Goal: Download file/media

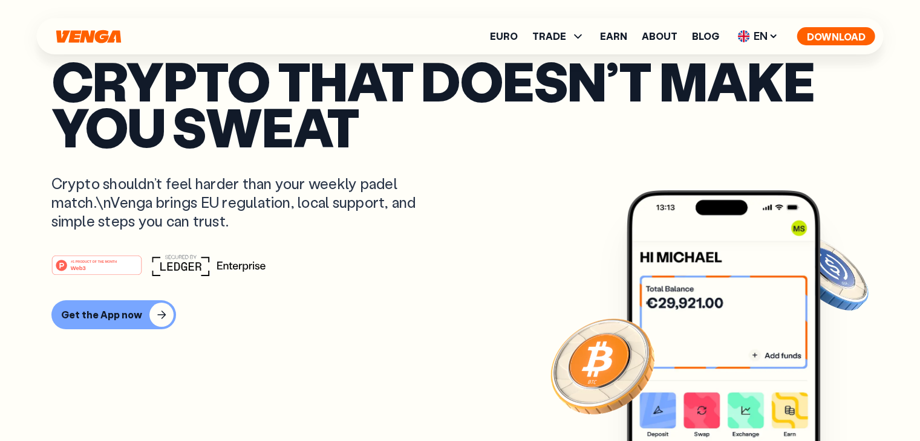
click at [831, 37] on button "Download" at bounding box center [836, 36] width 78 height 18
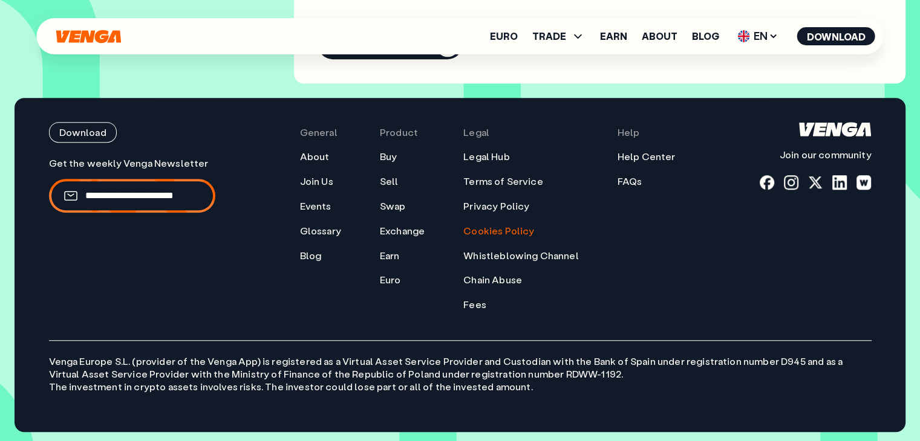
scroll to position [5459, 0]
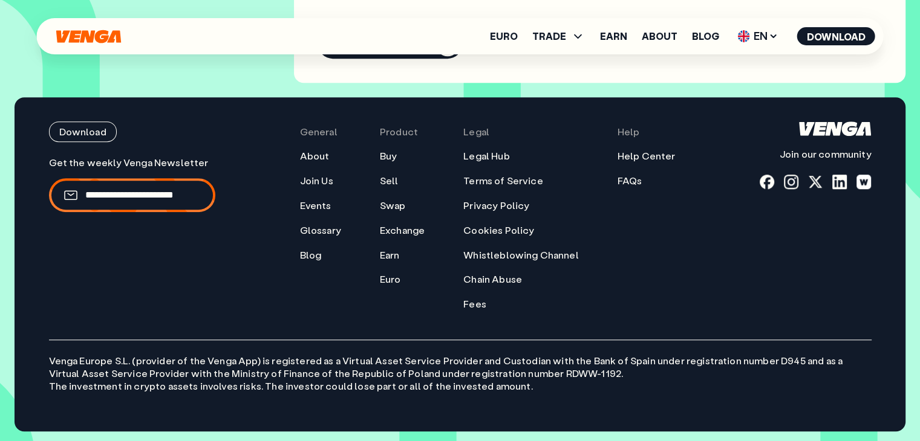
click at [521, 363] on p "Venga [GEOGRAPHIC_DATA] S.L. (provider of the Venga App) is registered as a Vir…" at bounding box center [460, 366] width 822 height 53
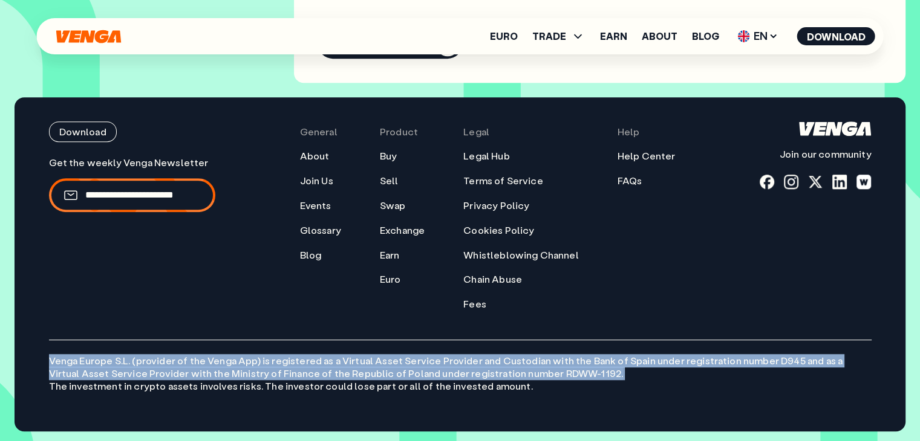
click at [521, 364] on p "Venga [GEOGRAPHIC_DATA] S.L. (provider of the Venga App) is registered as a Vir…" at bounding box center [460, 366] width 822 height 53
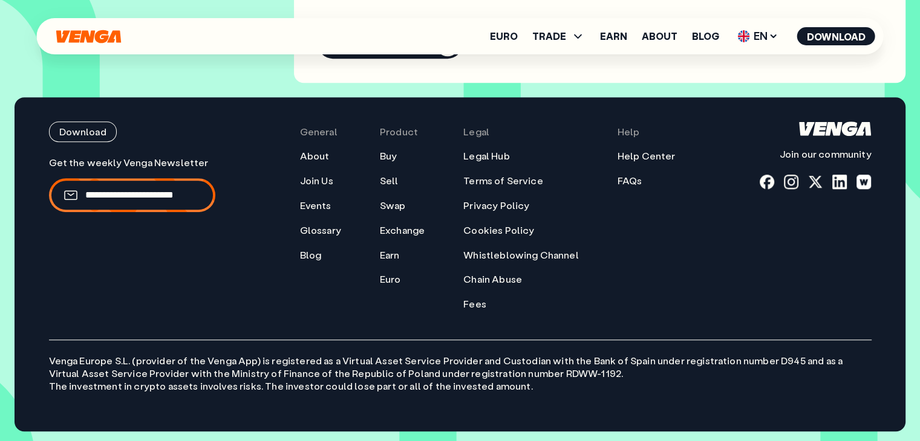
click at [212, 373] on p "Venga [GEOGRAPHIC_DATA] S.L. (provider of the Venga App) is registered as a Vir…" at bounding box center [460, 366] width 822 height 53
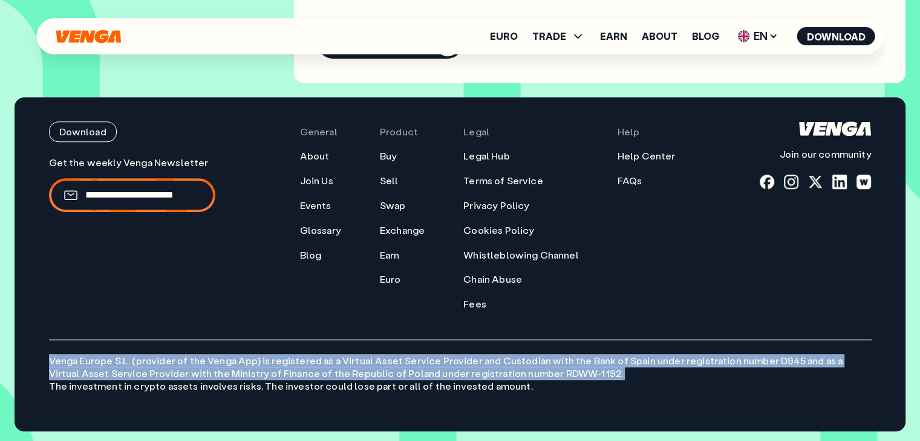
click at [212, 373] on p "Venga [GEOGRAPHIC_DATA] S.L. (provider of the Venga App) is registered as a Vir…" at bounding box center [460, 366] width 822 height 53
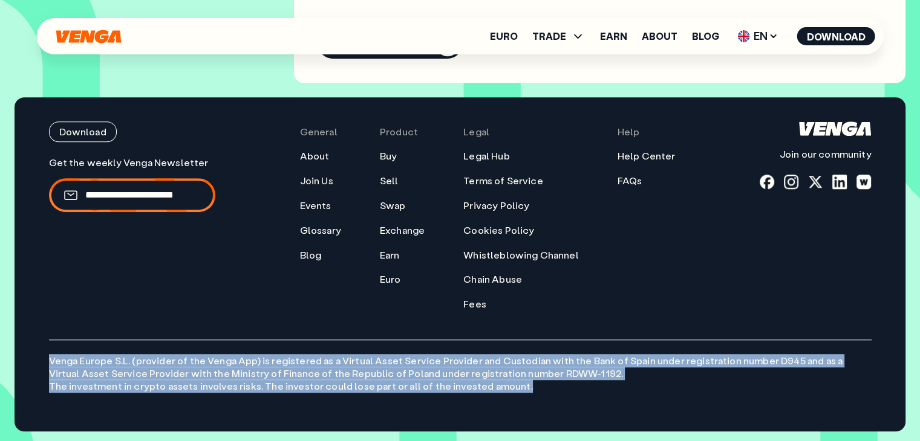
drag, startPoint x: 50, startPoint y: 356, endPoint x: 525, endPoint y: 388, distance: 475.8
click at [525, 388] on div "Download Join our community General About Join Us Events Glossary Blog Product …" at bounding box center [460, 264] width 871 height 335
copy p "Venga [GEOGRAPHIC_DATA] S.L. (provider of the Venga App) is registered as a Vir…"
click at [203, 49] on div "Euro TRADE Buy Sell Swap Exchange Earn About Blog EN English - EN Español - ES …" at bounding box center [460, 36] width 847 height 36
